Goal: Information Seeking & Learning: Learn about a topic

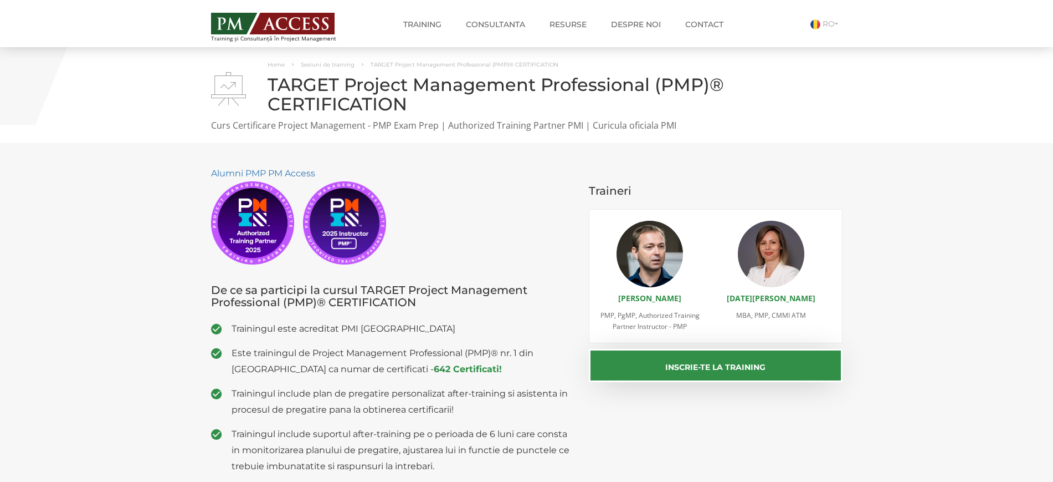
click at [269, 360] on span "Este trainingul de Project Management Professional (PMP)® nr. 1 din [GEOGRAPHIC…" at bounding box center [402, 361] width 341 height 32
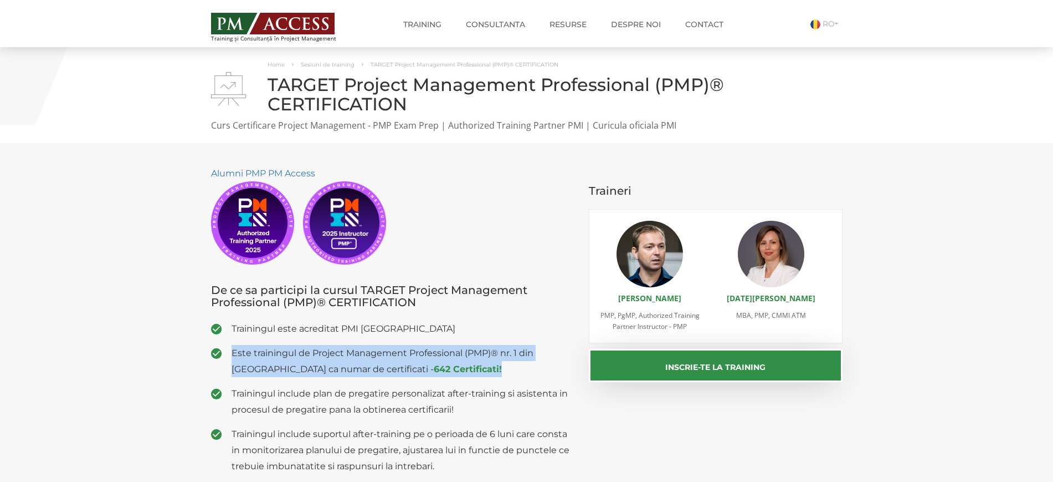
click at [269, 360] on span "Este trainingul de Project Management Professional (PMP)® nr. 1 din [GEOGRAPHIC…" at bounding box center [402, 361] width 341 height 32
click at [286, 368] on span "Este trainingul de Project Management Professional (PMP)® nr. 1 din [GEOGRAPHIC…" at bounding box center [402, 361] width 341 height 32
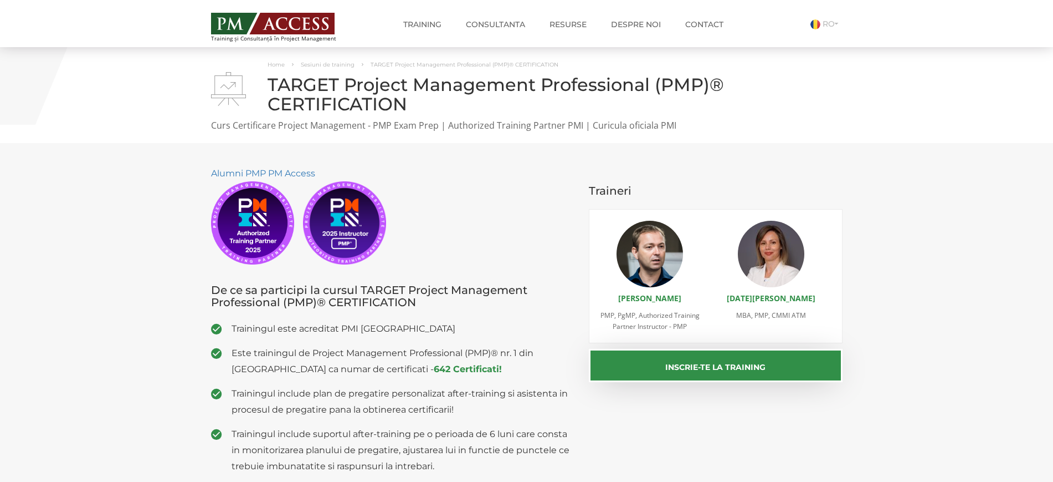
scroll to position [139, 0]
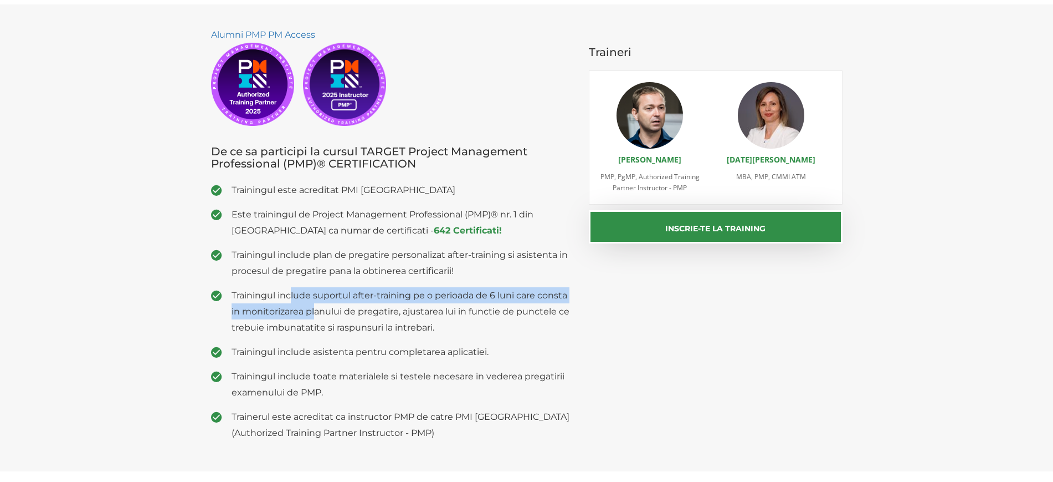
drag, startPoint x: 314, startPoint y: 306, endPoint x: 360, endPoint y: 332, distance: 52.9
click at [325, 312] on span "Trainingul include suportul after-training pe o perioada de 6 luni care consta …" at bounding box center [402, 311] width 341 height 48
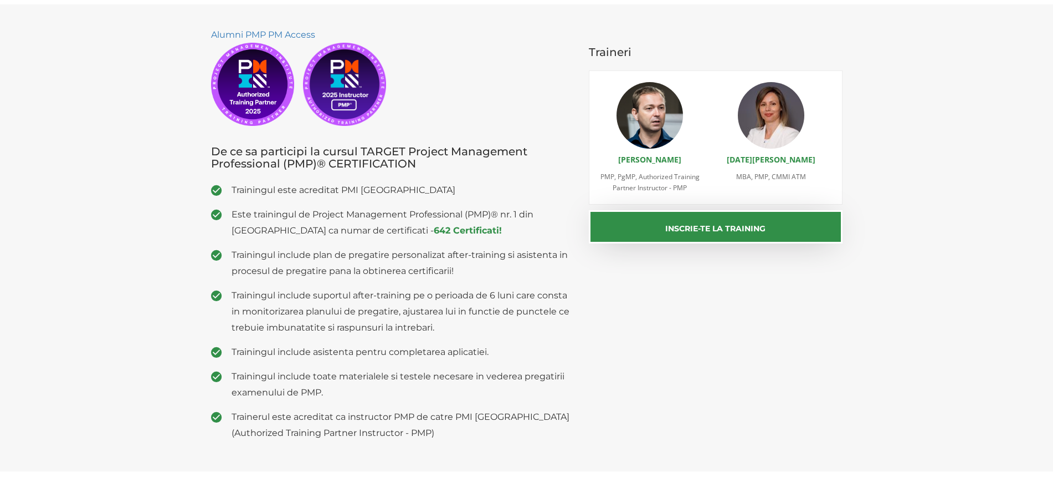
click at [370, 336] on ul "Trainingul este acreditat PMI USA Este trainingul de Project Management Profess…" at bounding box center [392, 311] width 362 height 259
click at [362, 310] on span "Trainingul include suportul after-training pe o perioada de 6 luni care consta …" at bounding box center [402, 311] width 341 height 48
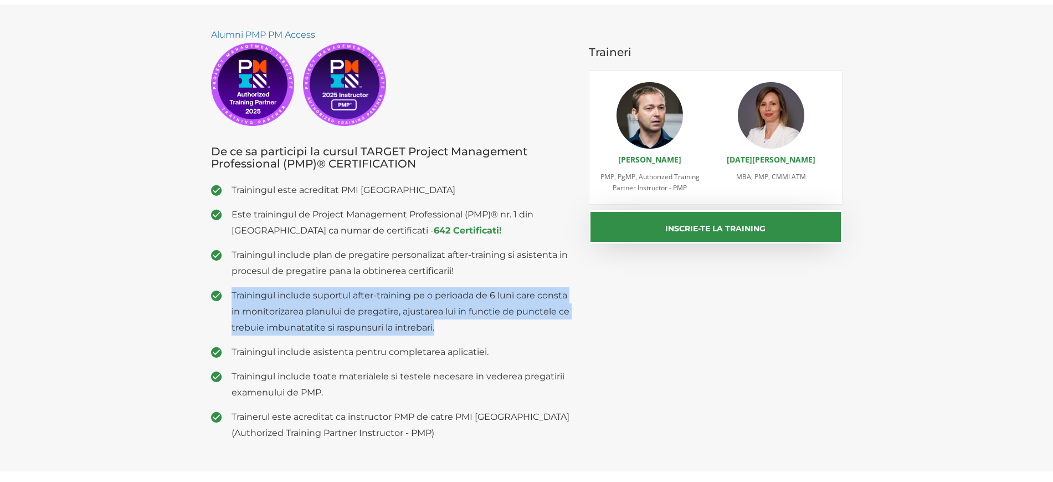
click at [362, 310] on span "Trainingul include suportul after-training pe o perioada de 6 luni care consta …" at bounding box center [402, 311] width 341 height 48
click at [434, 317] on span "Trainingul include suportul after-training pe o perioada de 6 luni care consta …" at bounding box center [402, 311] width 341 height 48
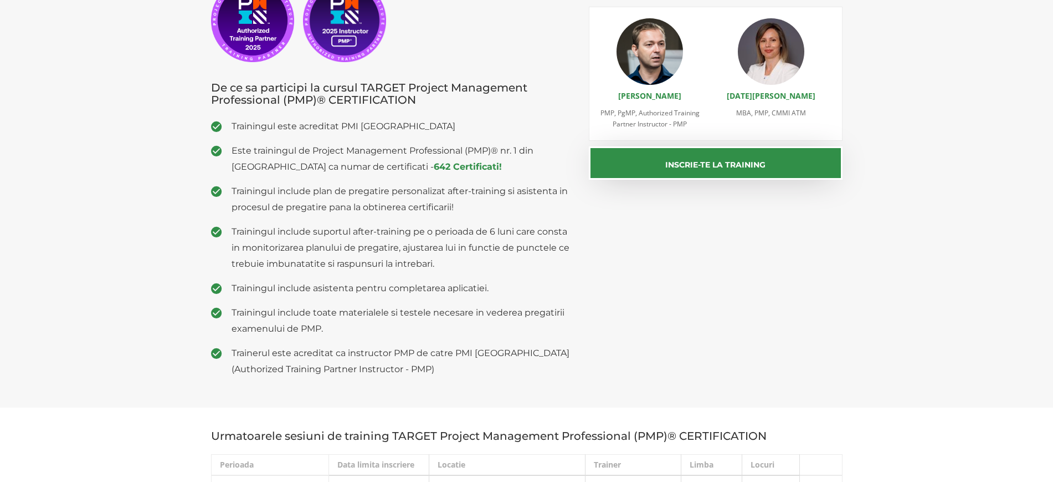
scroll to position [277, 0]
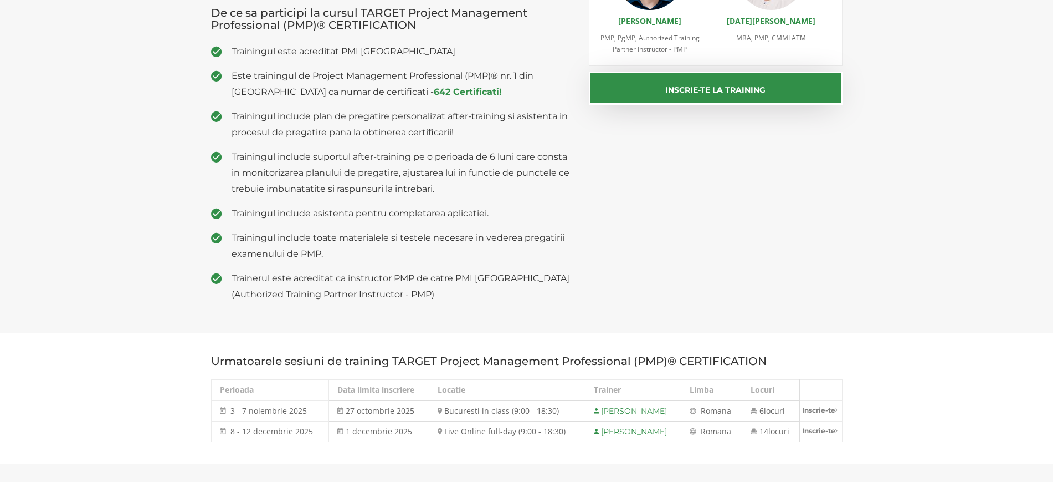
click at [262, 429] on span "8 - 12 decembrie 2025" at bounding box center [272, 431] width 83 height 11
click at [356, 431] on td "1 decembrie 2025" at bounding box center [379, 431] width 100 height 21
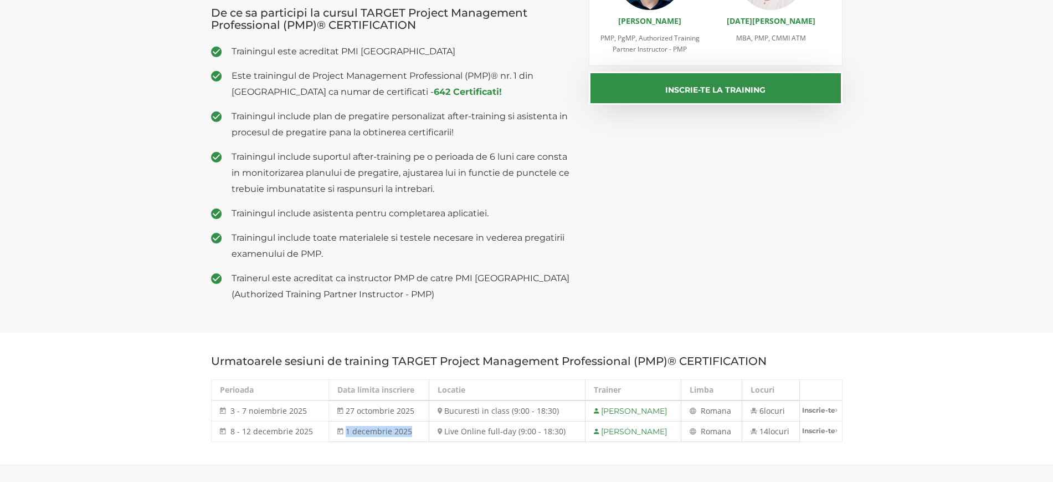
click at [356, 431] on td "1 decembrie 2025" at bounding box center [379, 431] width 100 height 21
click at [411, 362] on h3 "Urmatoarele sesiuni de training TARGET Project Management Professional (PMP)® C…" at bounding box center [527, 361] width 632 height 12
drag, startPoint x: 229, startPoint y: 430, endPoint x: 310, endPoint y: 432, distance: 80.9
click at [310, 432] on td "8 - 12 decembrie 2025 [DATE] - [DATE]" at bounding box center [270, 431] width 118 height 21
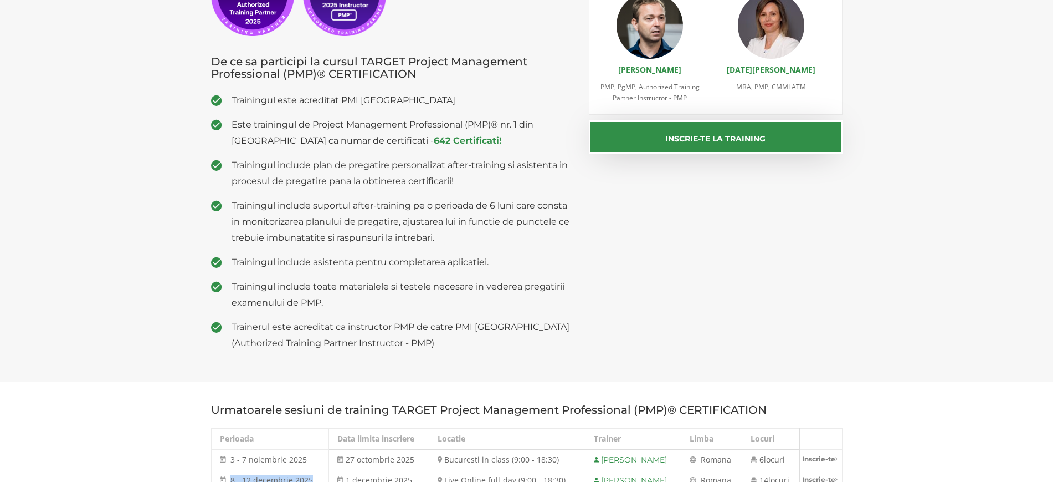
scroll to position [139, 0]
